Goal: Task Accomplishment & Management: Use online tool/utility

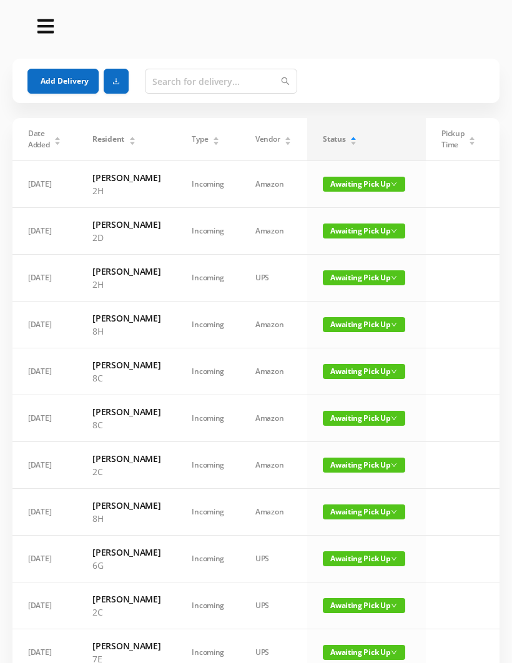
click at [77, 77] on button "Add Delivery" at bounding box center [62, 81] width 71 height 25
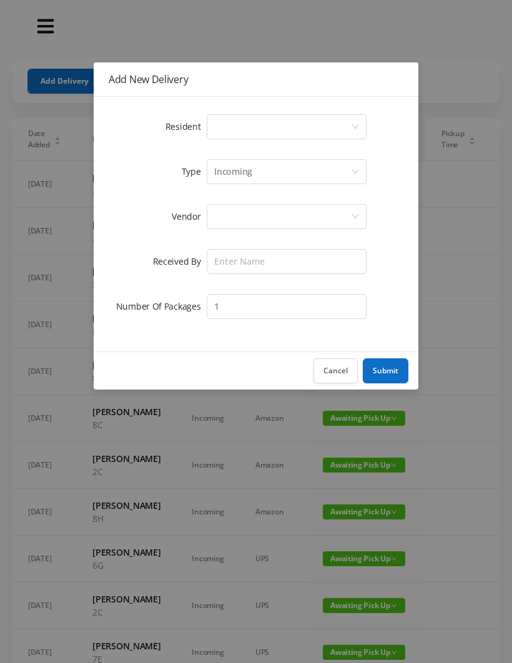
click at [249, 123] on div "Select a person" at bounding box center [282, 127] width 137 height 24
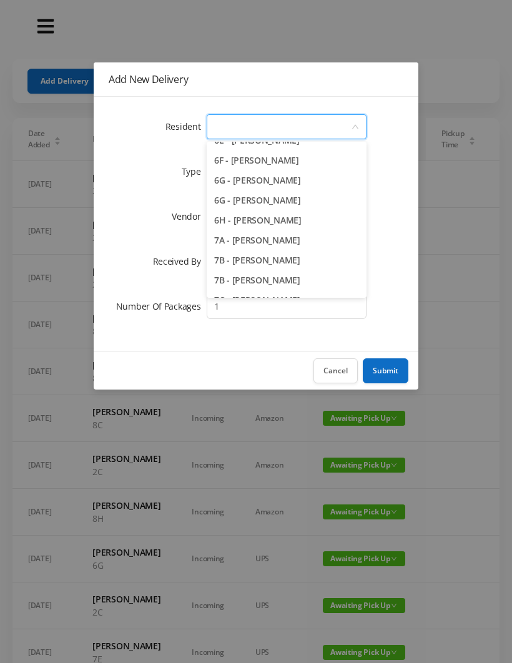
scroll to position [1354, 0]
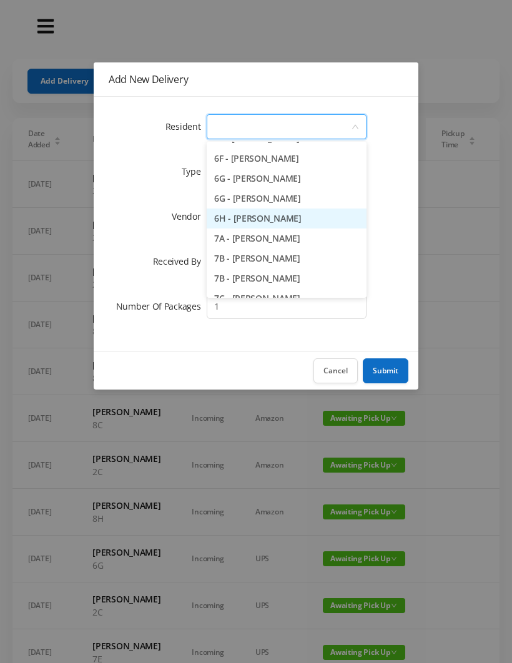
click at [321, 219] on li "6H - [PERSON_NAME]" at bounding box center [287, 218] width 160 height 20
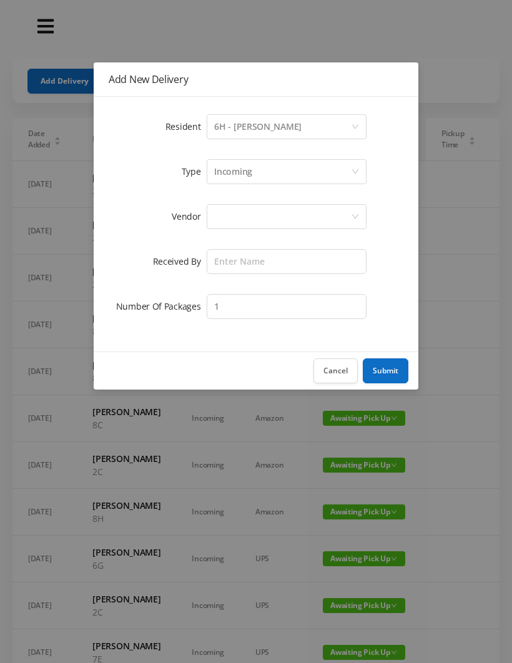
click at [248, 172] on div "Incoming" at bounding box center [233, 172] width 38 height 24
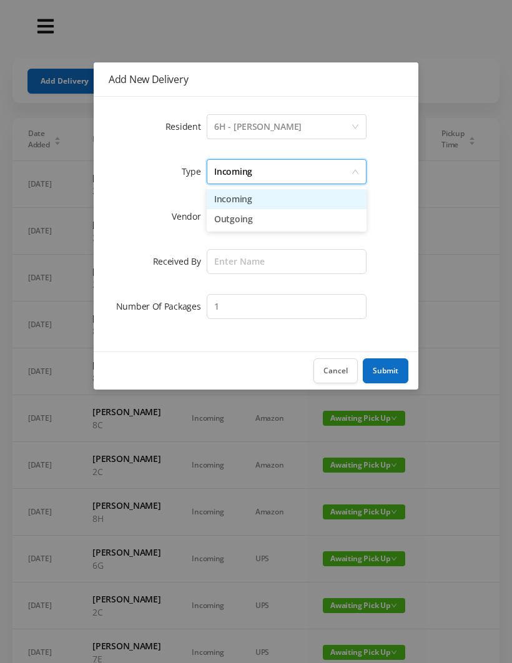
click at [243, 204] on li "Incoming" at bounding box center [287, 199] width 160 height 20
click at [235, 218] on div at bounding box center [282, 217] width 137 height 24
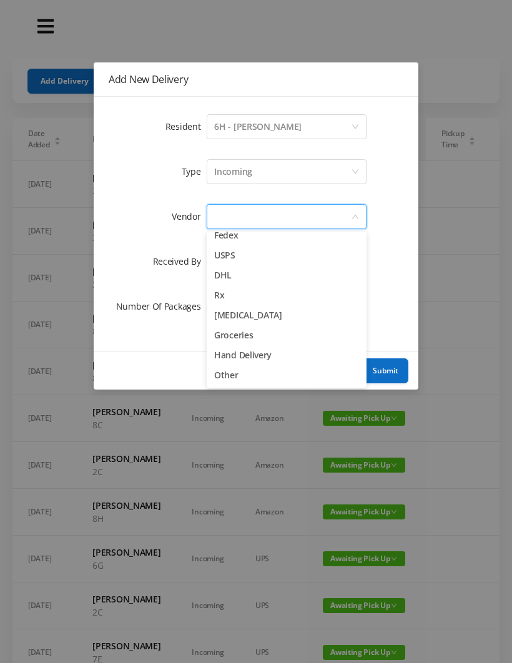
scroll to position [49, 0]
click at [227, 377] on li "Other" at bounding box center [287, 375] width 160 height 20
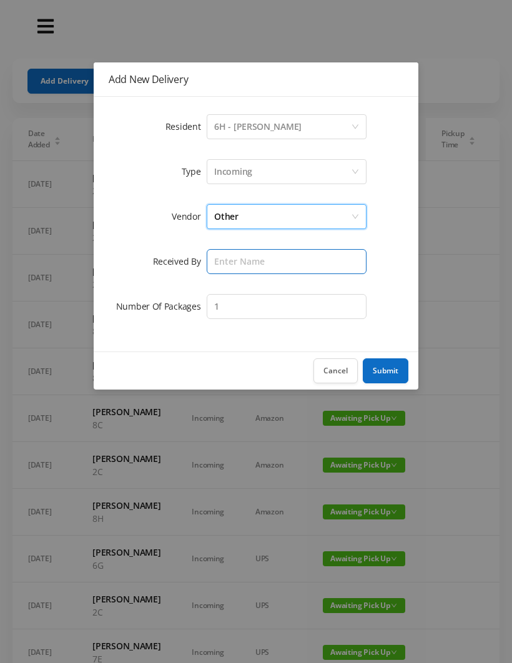
click at [246, 262] on input "text" at bounding box center [287, 261] width 160 height 25
type input "Melece"
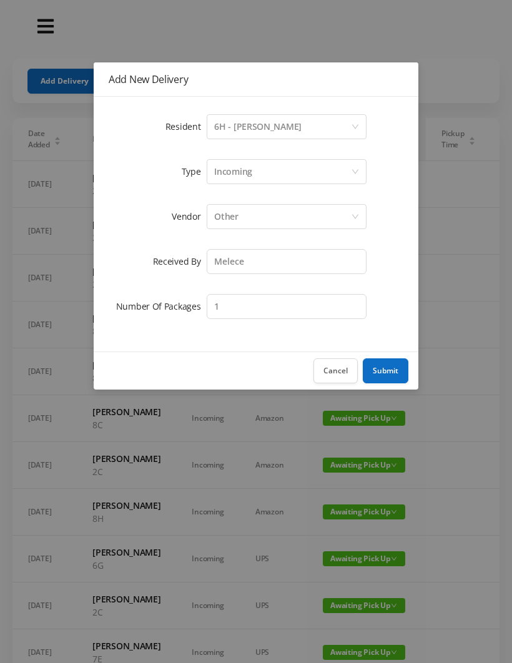
click at [394, 371] on button "Submit" at bounding box center [386, 370] width 46 height 25
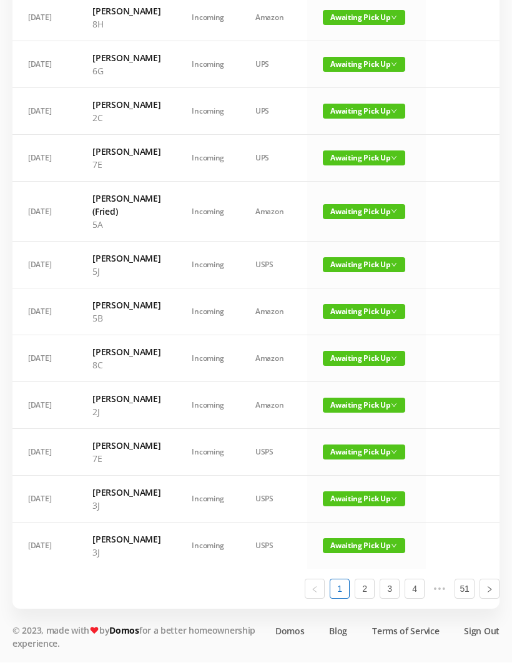
scroll to position [540, 0]
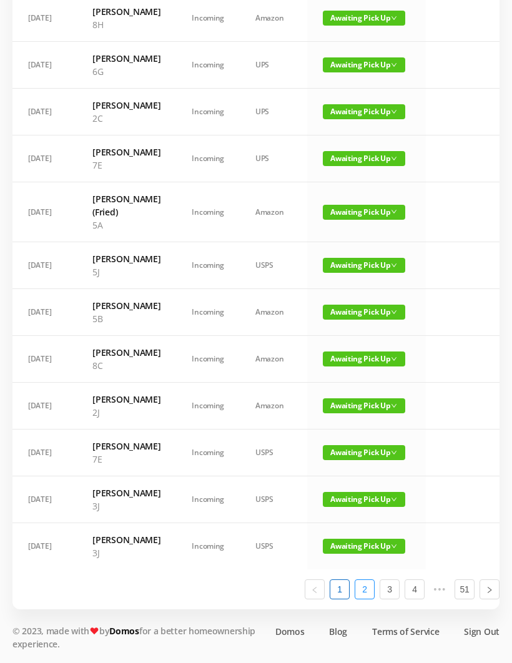
click at [367, 598] on link "2" at bounding box center [364, 589] width 19 height 19
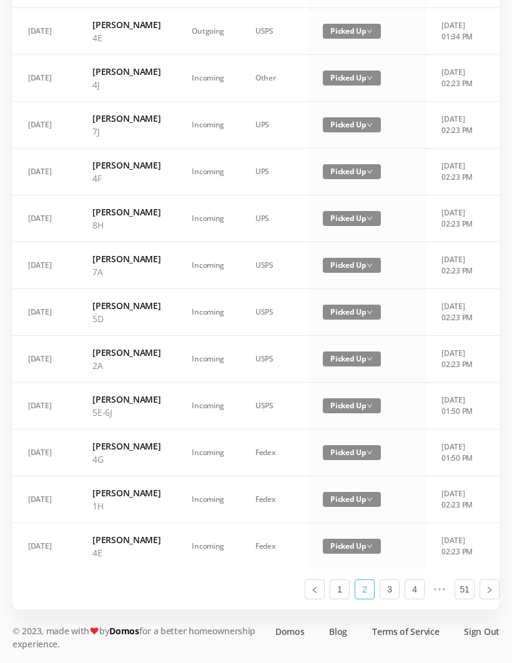
scroll to position [720, 0]
click at [396, 598] on link "3" at bounding box center [389, 589] width 19 height 19
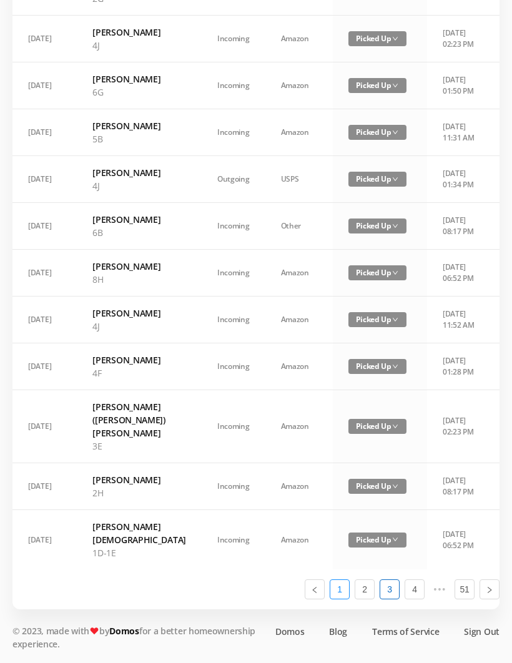
click at [343, 598] on link "1" at bounding box center [339, 589] width 19 height 19
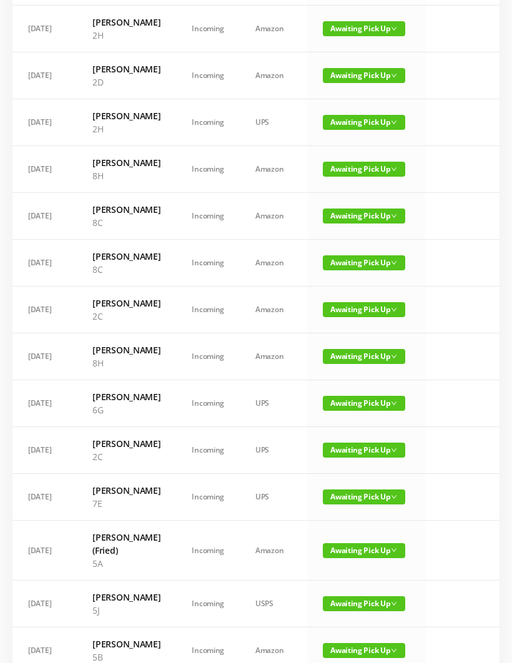
scroll to position [0, 0]
click at [346, 270] on span "Awaiting Pick Up" at bounding box center [364, 262] width 82 height 15
click at [336, 394] on link "Picked Up" at bounding box center [350, 392] width 81 height 20
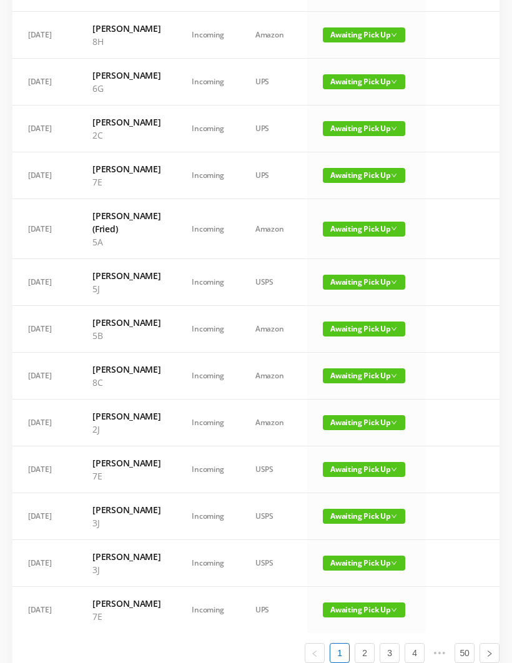
scroll to position [478, 0]
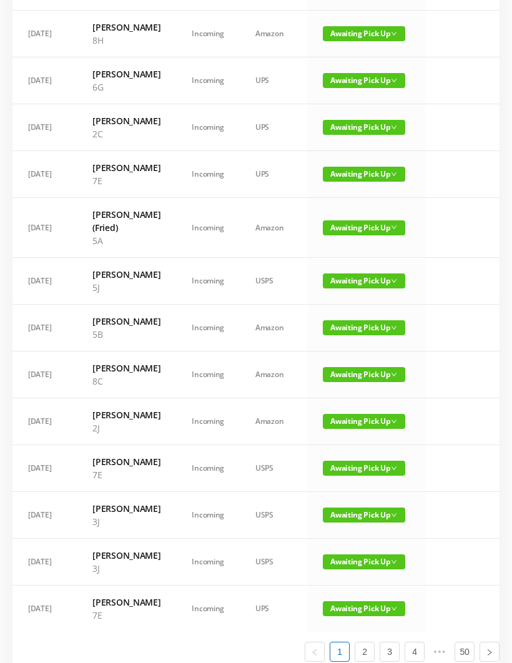
click at [346, 382] on span "Awaiting Pick Up" at bounding box center [364, 374] width 82 height 15
click at [346, 597] on link "Picked Up" at bounding box center [350, 595] width 81 height 20
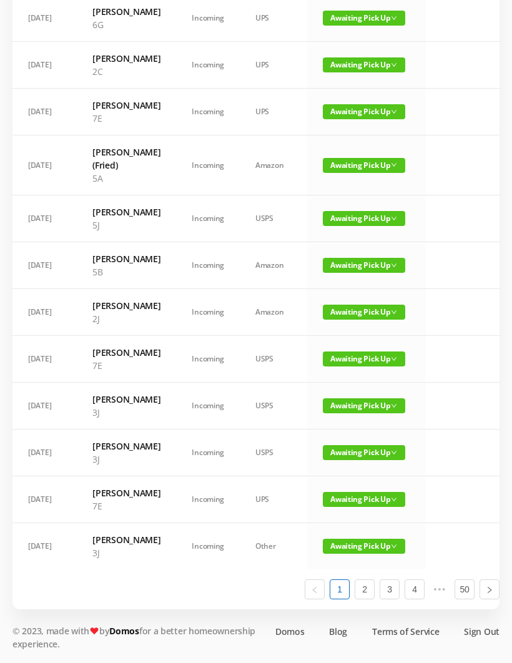
scroll to position [746, 0]
click at [373, 598] on link "2" at bounding box center [364, 589] width 19 height 19
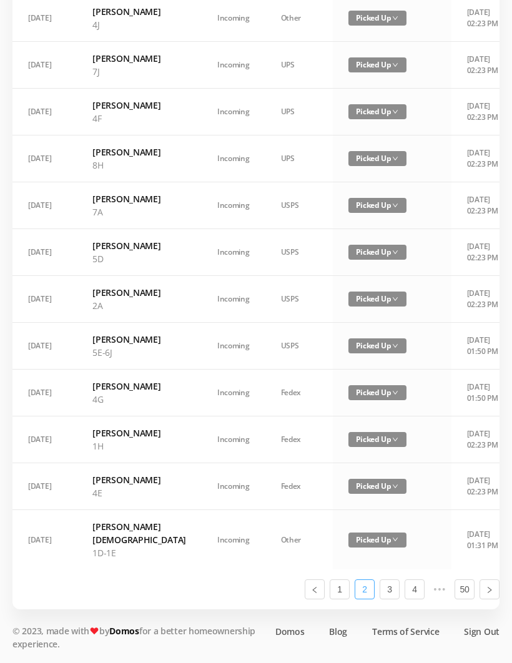
scroll to position [707, 0]
click at [341, 598] on link "1" at bounding box center [339, 589] width 19 height 19
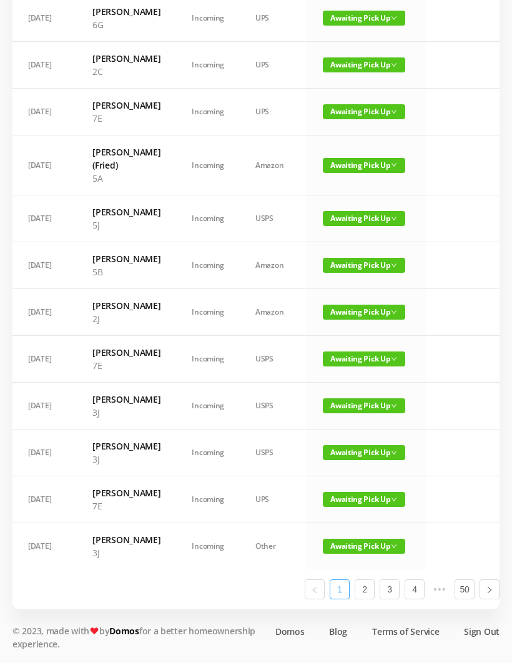
scroll to position [746, 0]
click at [368, 598] on link "2" at bounding box center [364, 589] width 19 height 19
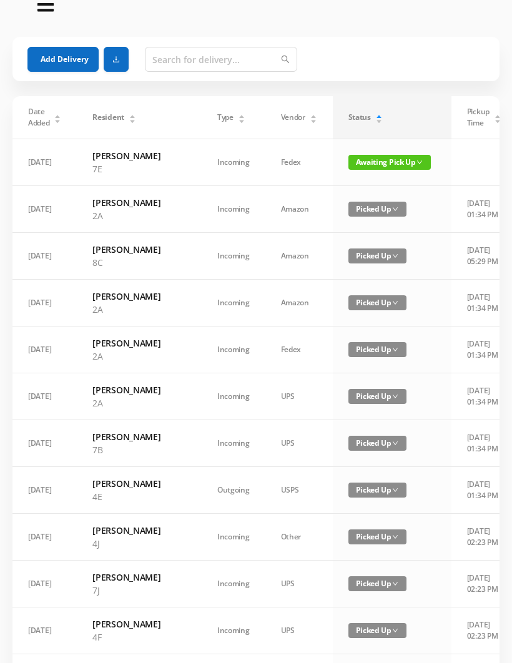
scroll to position [21, 0]
